Goal: Transaction & Acquisition: Purchase product/service

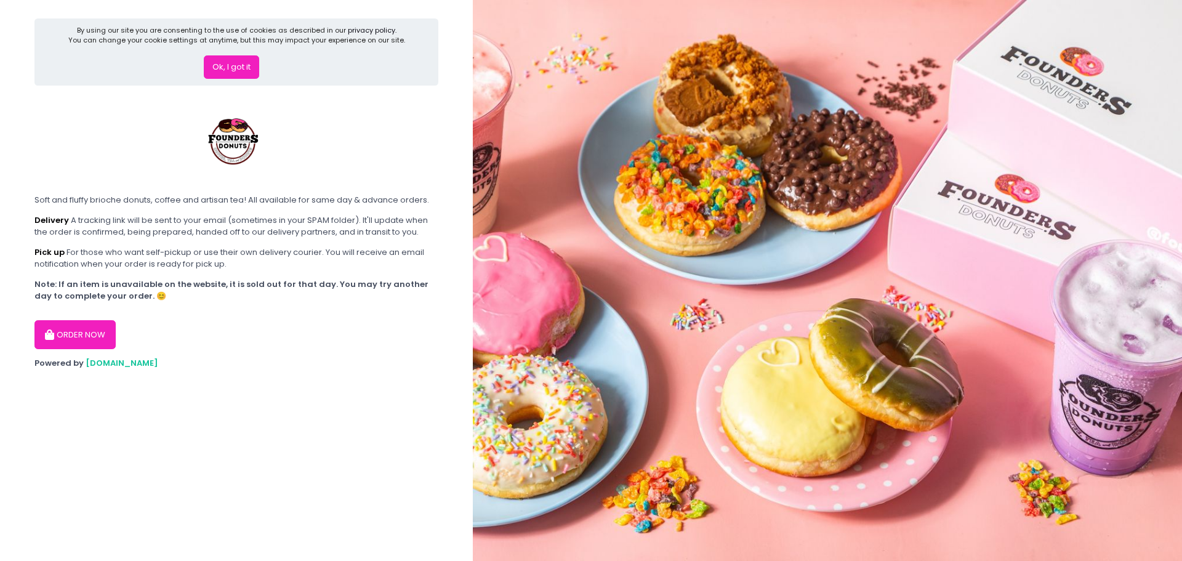
click at [67, 330] on button "ORDER NOW" at bounding box center [74, 335] width 81 height 30
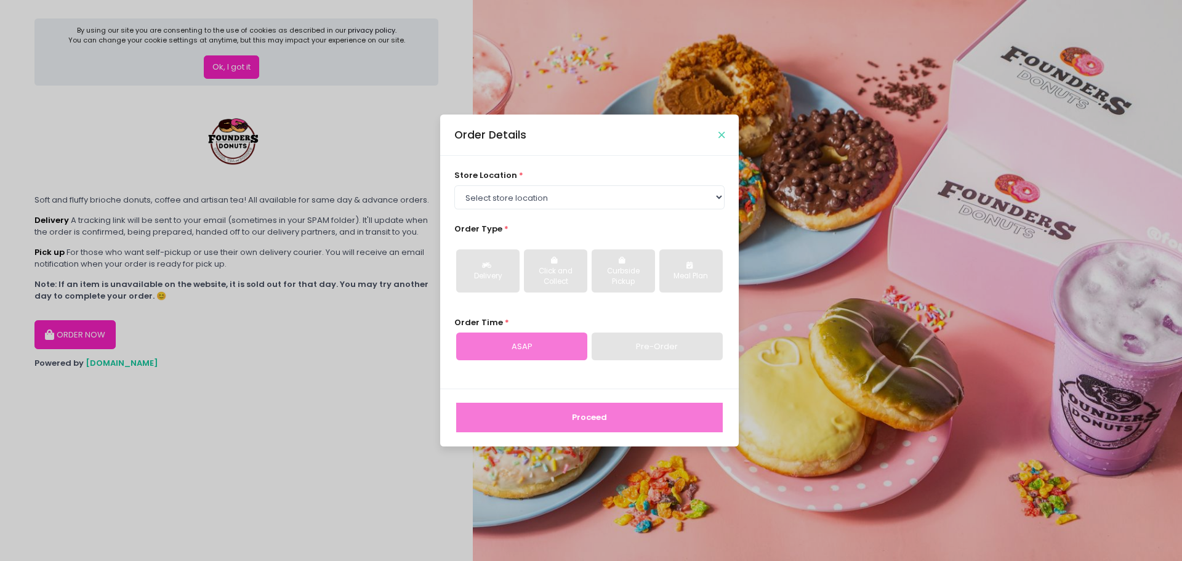
click at [722, 135] on icon "Close" at bounding box center [721, 135] width 6 height 9
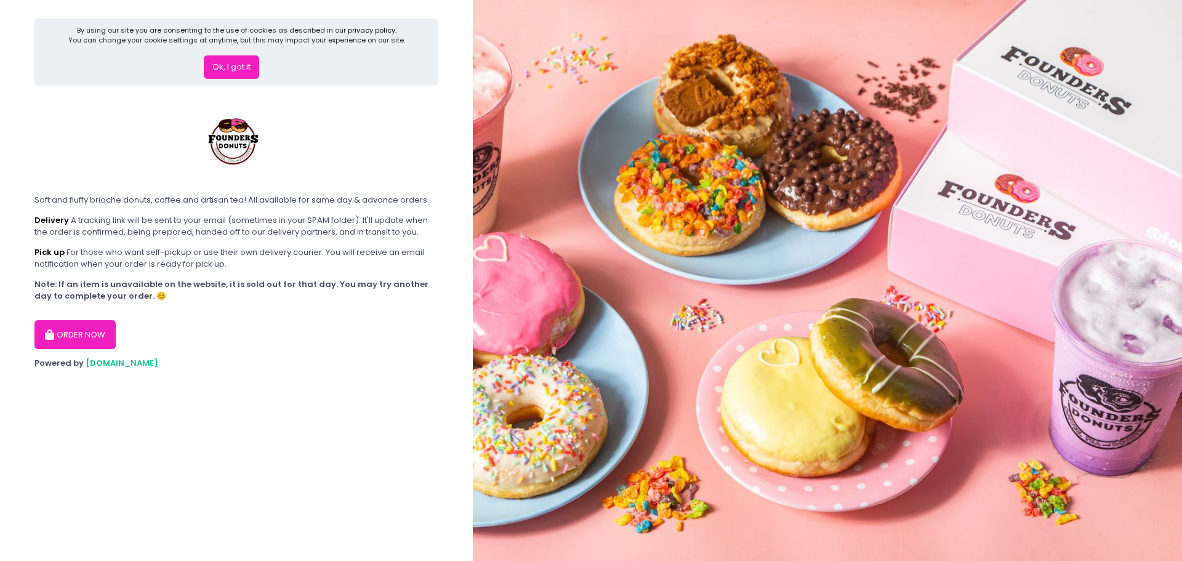
click at [219, 57] on button "Ok, I got it" at bounding box center [231, 66] width 55 height 23
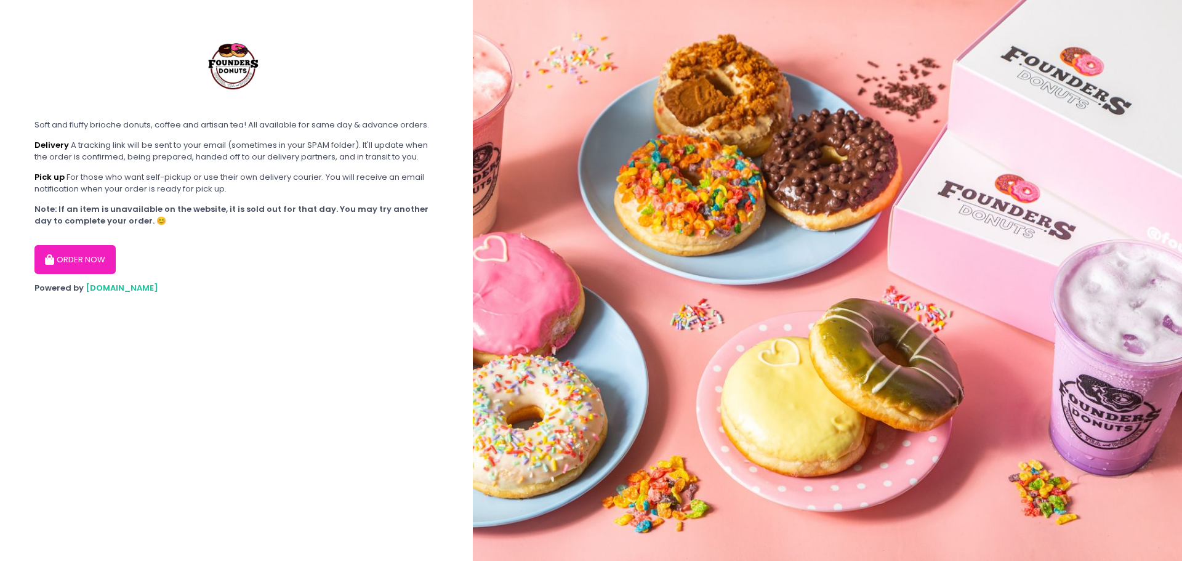
click at [47, 270] on button "ORDER NOW" at bounding box center [74, 260] width 81 height 30
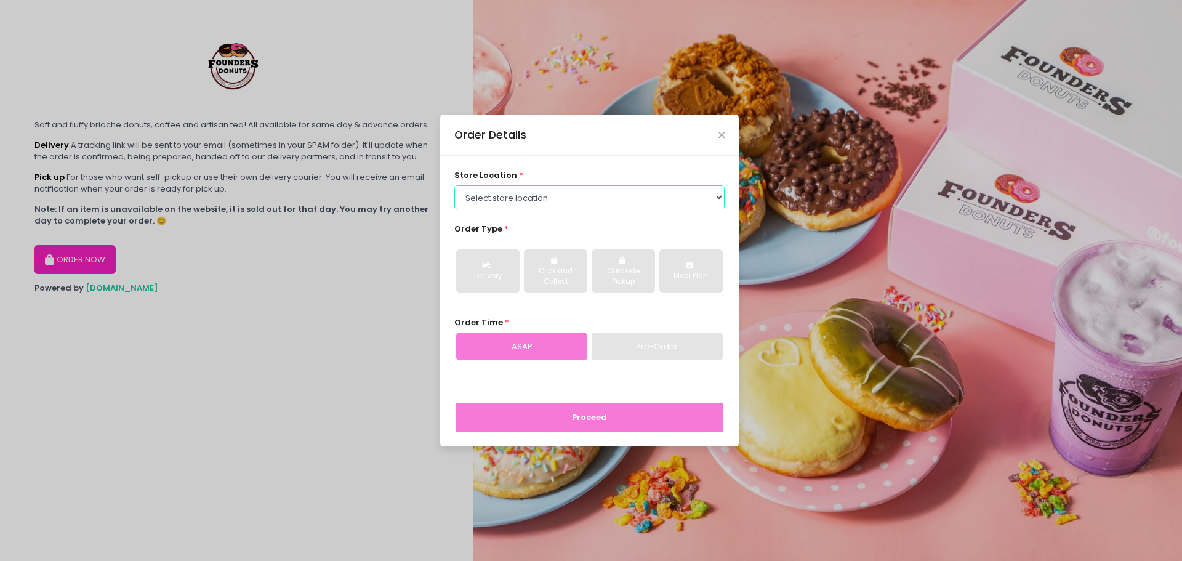
click at [566, 202] on select "Select store location Founders Donuts - [PERSON_NAME] Founders Donuts - [GEOGRA…" at bounding box center [589, 196] width 271 height 23
select select "65e656aa55db7c7b23c3a32e"
click at [454, 185] on select "Select store location Founders Donuts - [PERSON_NAME] Founders Donuts - [GEOGRA…" at bounding box center [589, 196] width 271 height 23
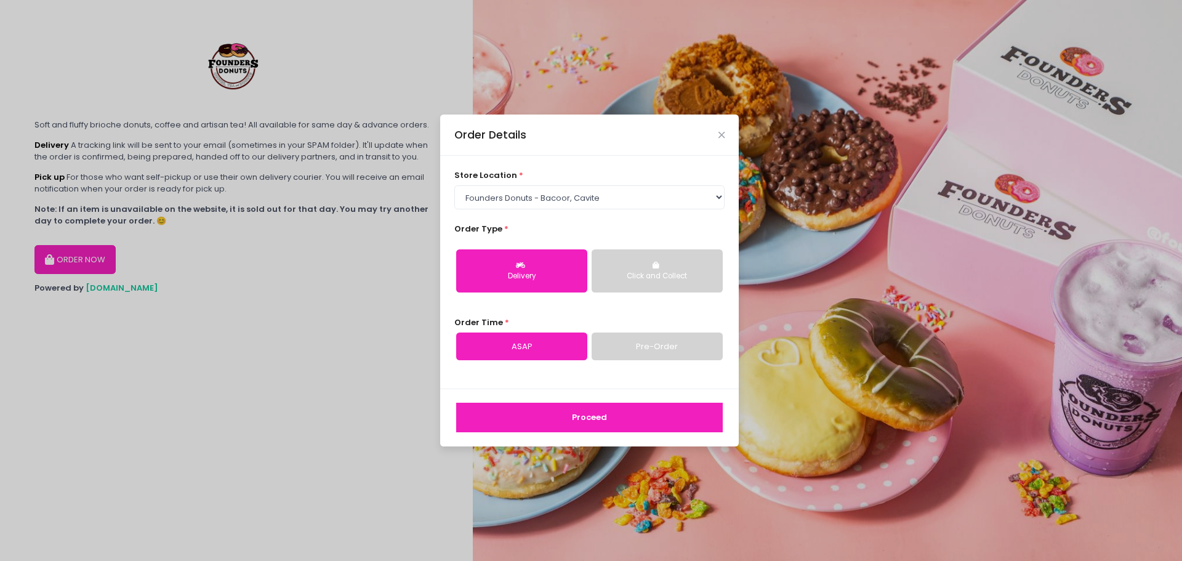
click at [530, 265] on button "Delivery" at bounding box center [521, 270] width 131 height 43
click at [637, 349] on link "Pre-Order" at bounding box center [657, 346] width 131 height 28
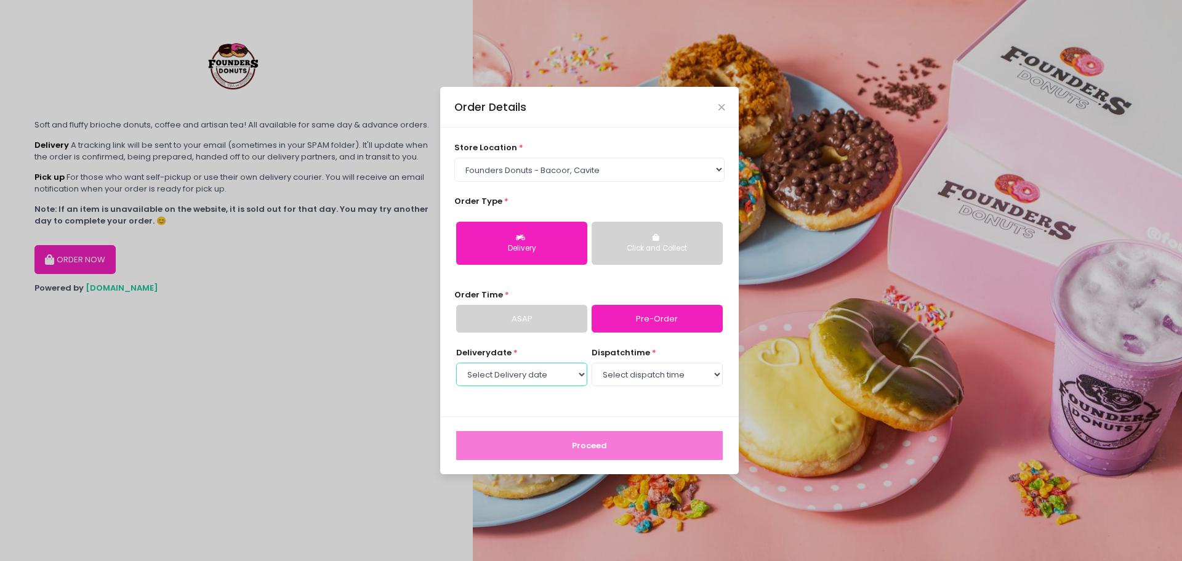
click at [531, 377] on select "Select Delivery date [DATE] [DATE] [DATE] [DATE] [DATE] [DATE] [DATE] [DATE] [D…" at bounding box center [521, 374] width 131 height 23
select select "[DATE]"
click at [456, 363] on select "Select Delivery date [DATE] [DATE] [DATE] [DATE] [DATE] [DATE] [DATE] [DATE] [D…" at bounding box center [521, 374] width 131 height 23
click at [696, 369] on select "Select dispatch time 09:00 AM - 09:30 AM 09:30 AM - 10:00 AM 10:00 AM - 10:30 A…" at bounding box center [657, 374] width 131 height 23
select select "13:00"
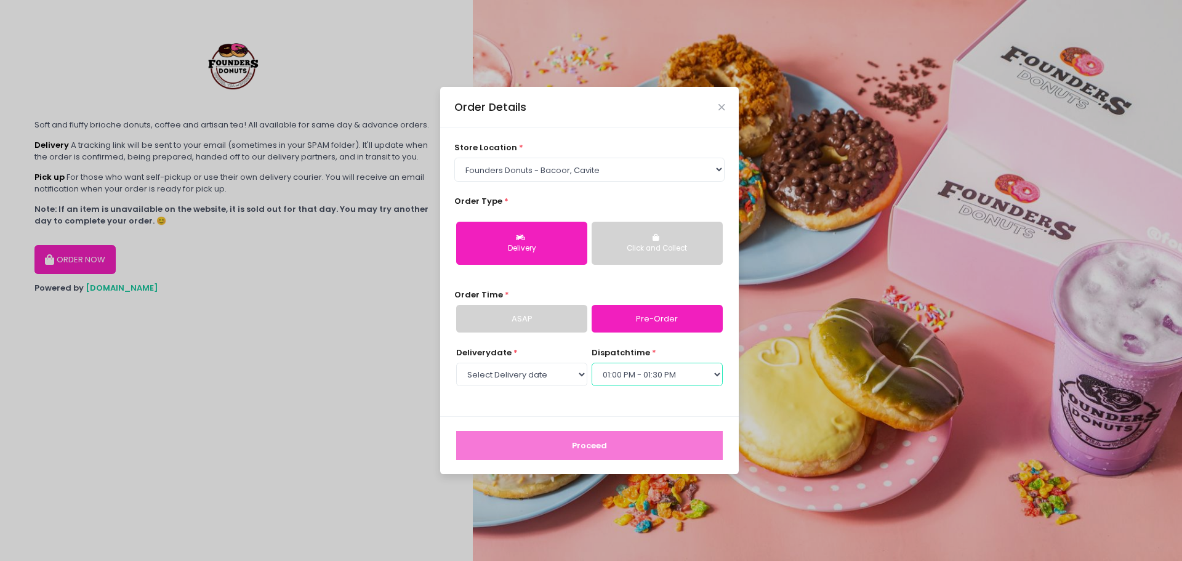
click at [592, 363] on select "Select dispatch time 09:00 AM - 09:30 AM 09:30 AM - 10:00 AM 10:00 AM - 10:30 A…" at bounding box center [657, 374] width 131 height 23
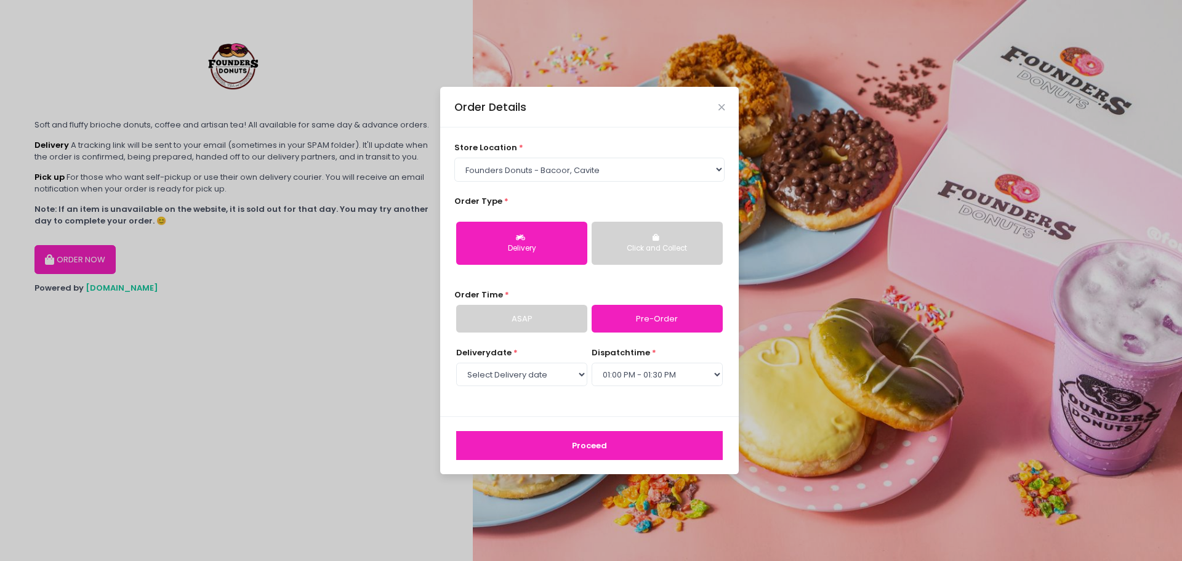
click at [573, 450] on button "Proceed" at bounding box center [589, 446] width 267 height 30
